Goal: Information Seeking & Learning: Learn about a topic

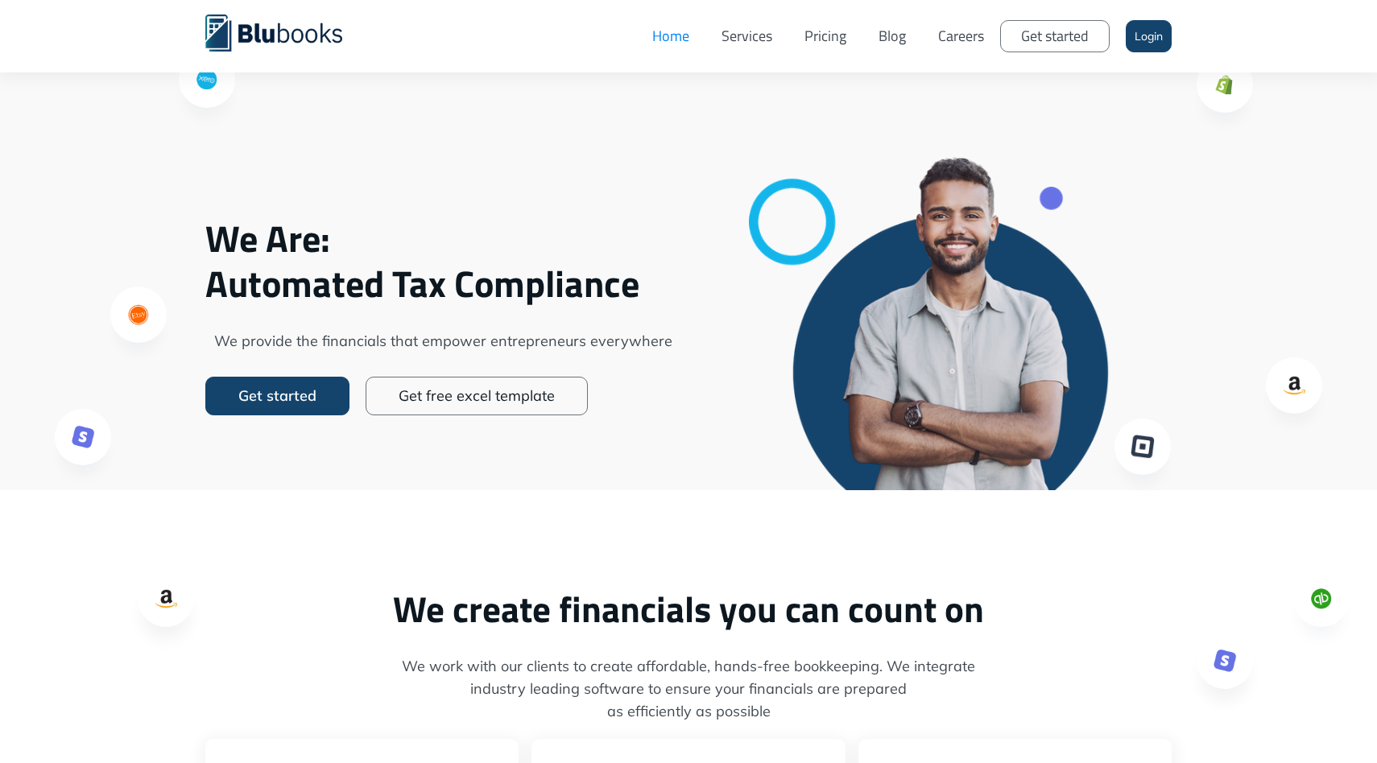
scroll to position [17, 0]
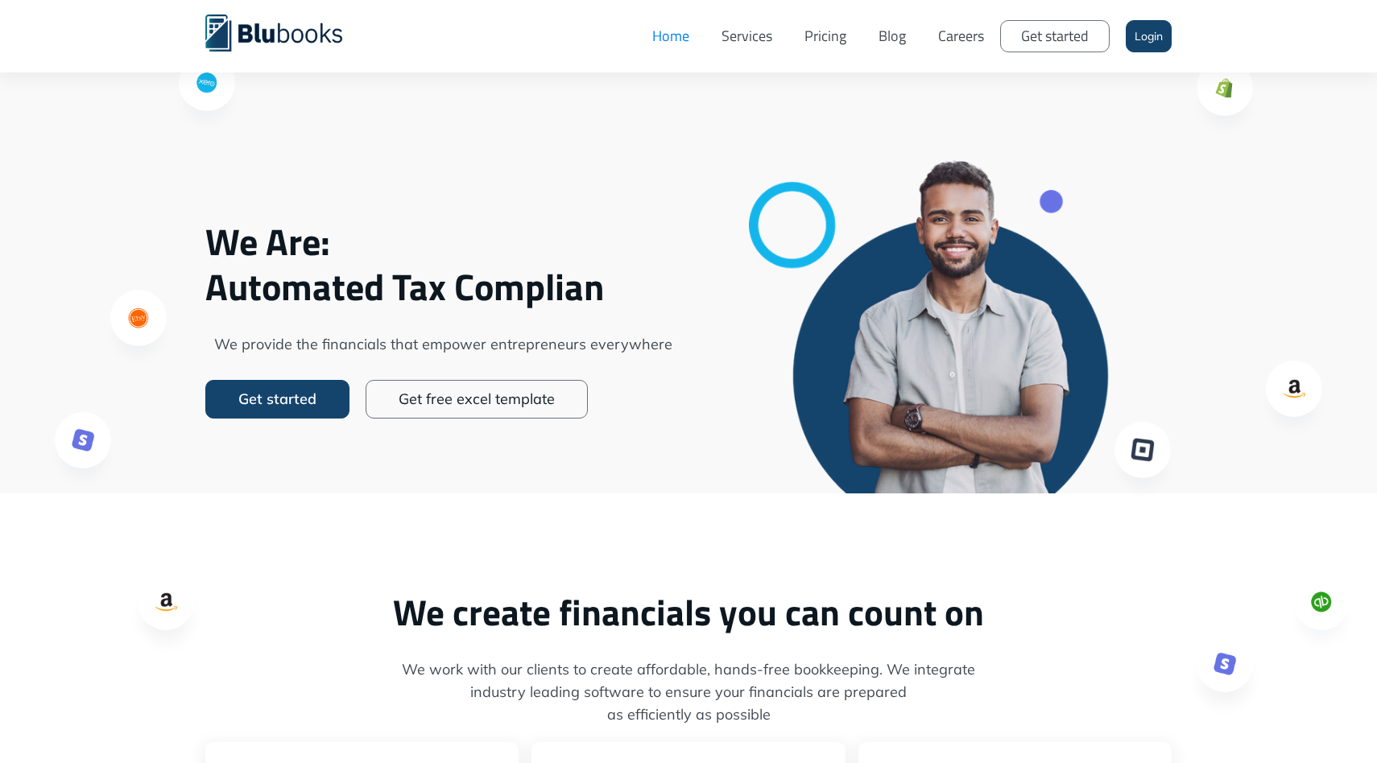
click at [743, 32] on link "Services" at bounding box center [746, 36] width 83 height 48
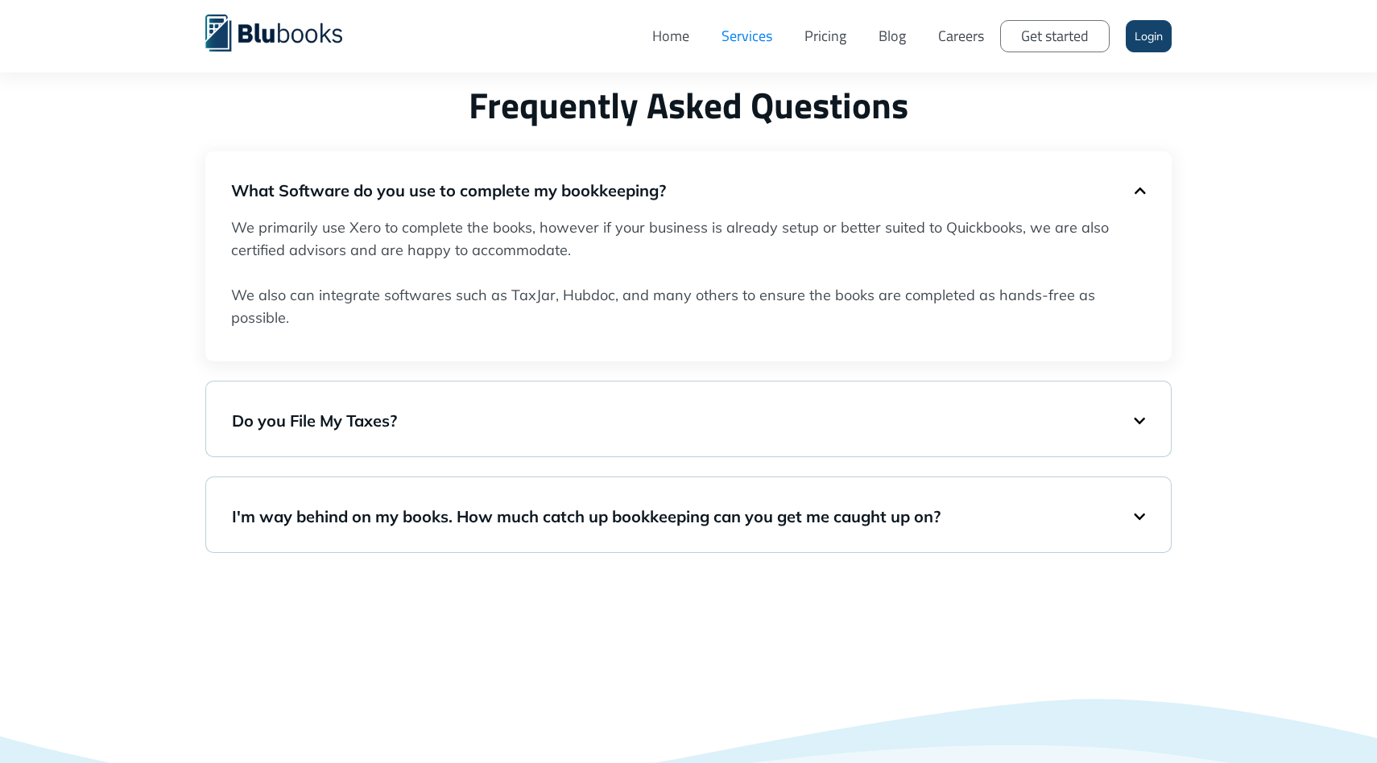
scroll to position [2684, 0]
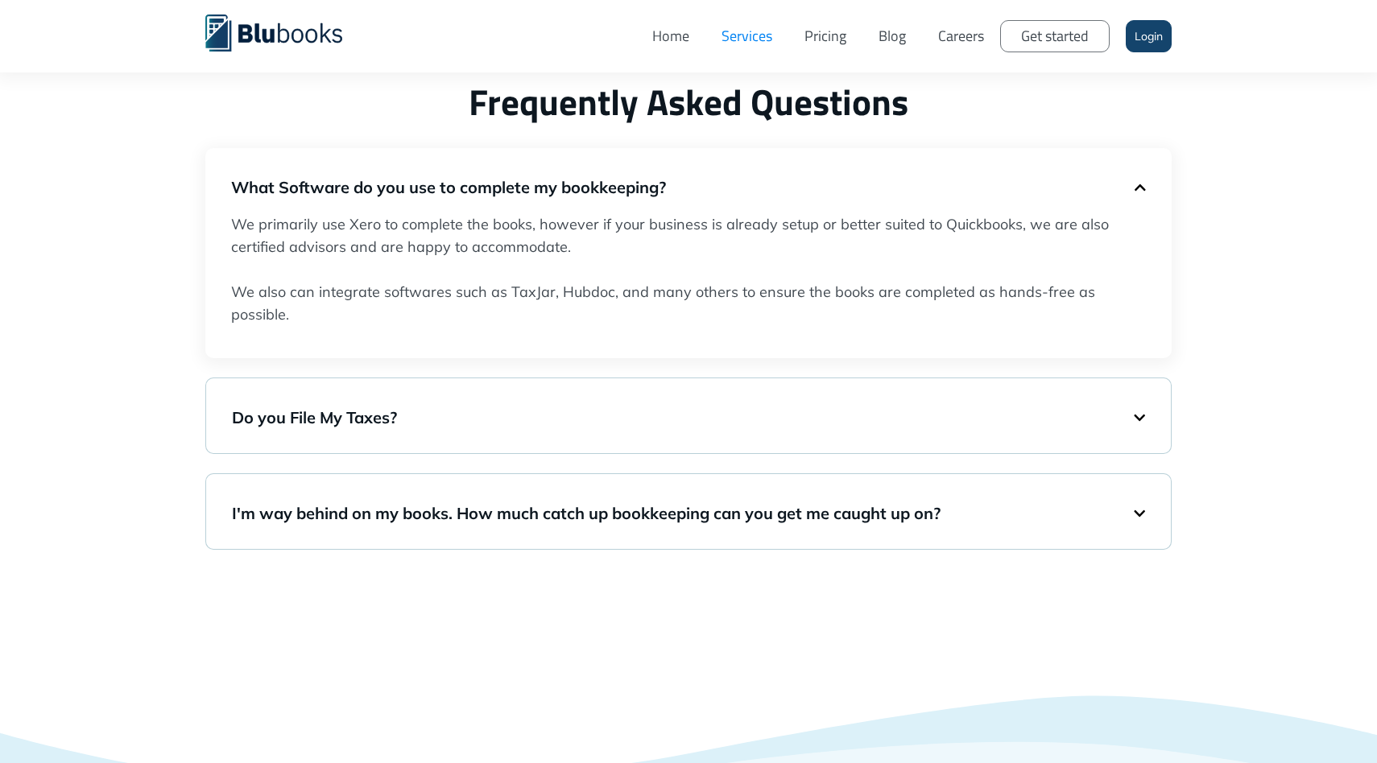
click at [735, 412] on h5 "Do you File My Taxes?" at bounding box center [683, 418] width 902 height 23
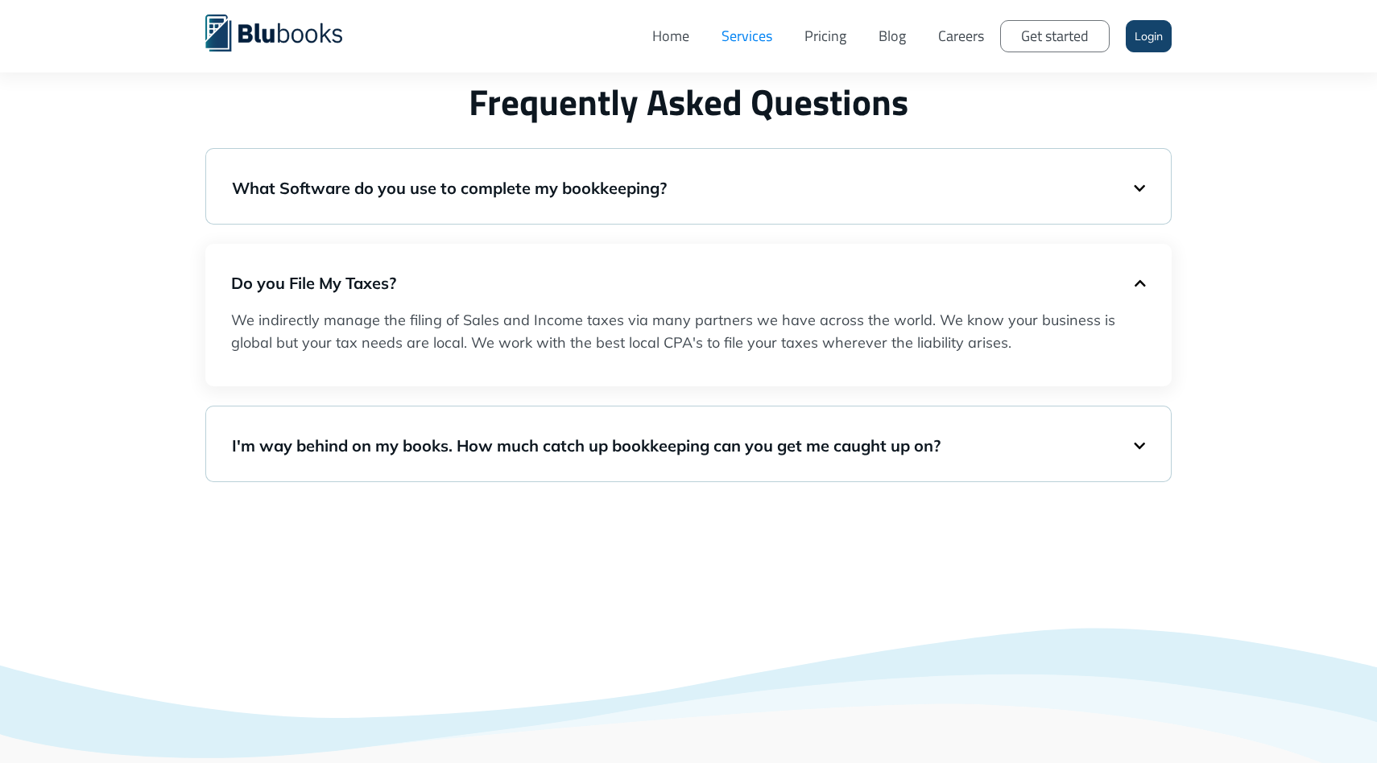
click at [738, 442] on h5 "I'm way behind on my books. How much catch up bookkeeping can you get me caught…" at bounding box center [683, 446] width 902 height 23
